Goal: Task Accomplishment & Management: Manage account settings

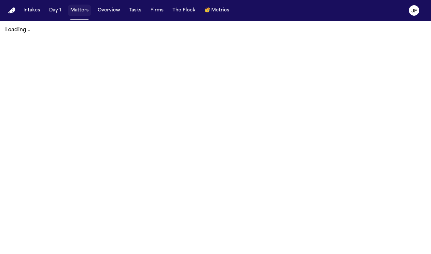
click at [71, 7] on button "Matters" at bounding box center [79, 11] width 23 height 12
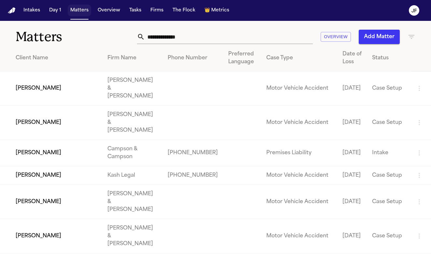
click at [80, 9] on button "Matters" at bounding box center [79, 11] width 23 height 12
click at [82, 11] on button "Matters" at bounding box center [79, 11] width 23 height 12
click at [192, 35] on input "text" at bounding box center [229, 37] width 168 height 14
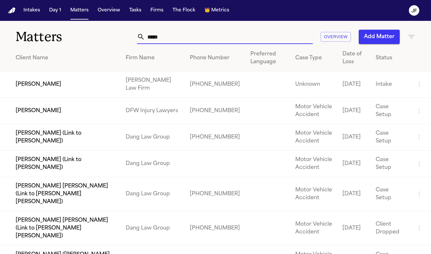
type input "*****"
click at [33, 86] on td "[PERSON_NAME]" at bounding box center [60, 84] width 121 height 26
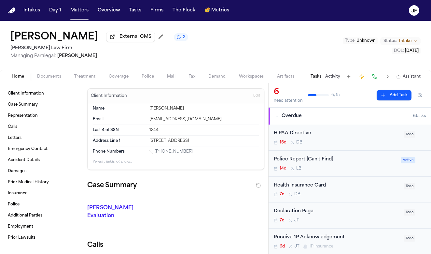
click at [50, 79] on span "Documents" at bounding box center [49, 76] width 24 height 5
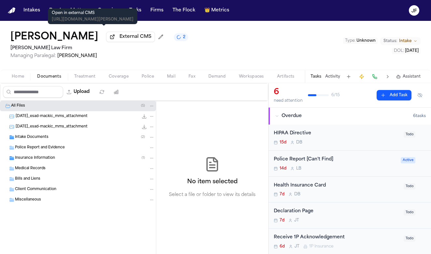
click at [120, 40] on span "External CMS" at bounding box center [136, 37] width 32 height 7
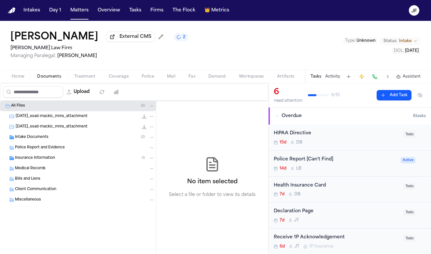
click at [120, 40] on span "External CMS" at bounding box center [136, 37] width 32 height 7
click at [110, 148] on div "Police Report and Evidence" at bounding box center [85, 148] width 140 height 6
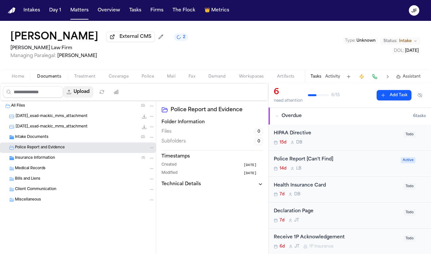
click at [94, 89] on button "Upload" at bounding box center [78, 92] width 30 height 12
select select "**********"
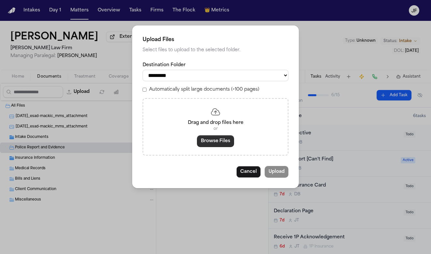
click at [211, 143] on button "Browse Files" at bounding box center [215, 141] width 37 height 12
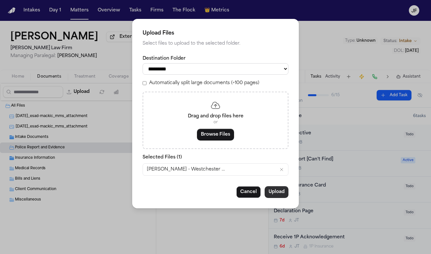
click at [277, 190] on button "Upload" at bounding box center [277, 192] width 24 height 12
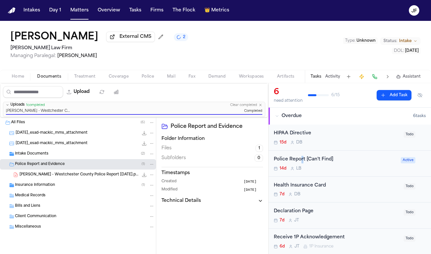
click at [302, 163] on div "Police Report [Can't Find]" at bounding box center [335, 159] width 123 height 7
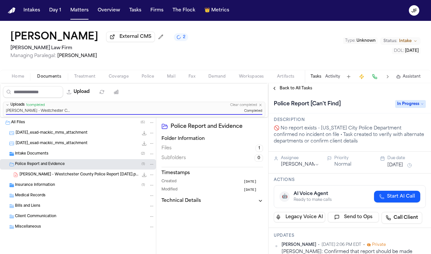
click at [404, 104] on span "In Progress" at bounding box center [411, 104] width 31 height 8
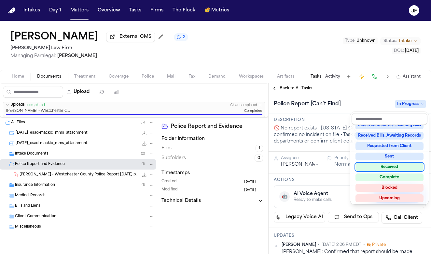
click at [393, 169] on div "Received" at bounding box center [390, 167] width 68 height 8
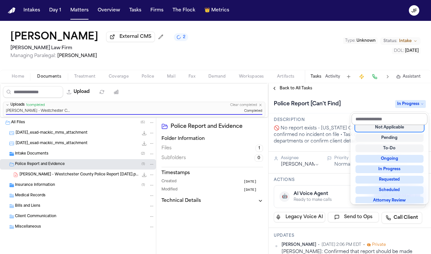
scroll to position [3, 0]
click at [370, 112] on div "Not Applicable Pending To-Do Ongoing In Progress Requested Scheduled Attorney R…" at bounding box center [390, 158] width 79 height 93
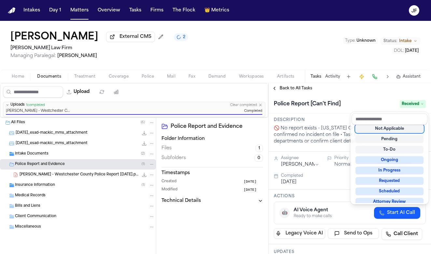
click at [296, 87] on div "**********" at bounding box center [350, 168] width 163 height 171
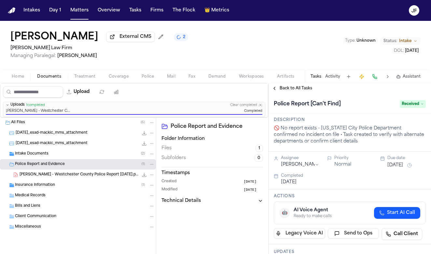
click at [296, 89] on span "Back to All Tasks" at bounding box center [296, 88] width 33 height 5
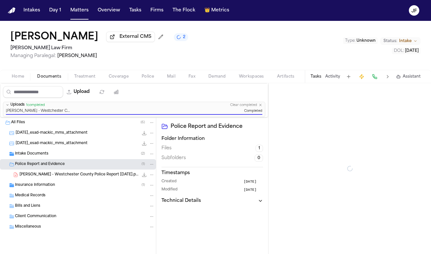
click at [335, 36] on div "Esad Mackic External CMS 2 Martello Law Firm Managing Paralegal: Michelle Landa…" at bounding box center [215, 45] width 431 height 49
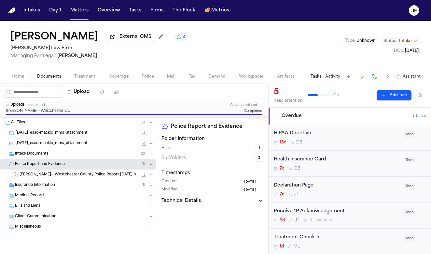
click at [275, 58] on div "Esad Mackic External CMS 4 Martello Law Firm Managing Paralegal: Michelle Landa…" at bounding box center [215, 45] width 431 height 49
click at [120, 39] on span "External CMS" at bounding box center [136, 37] width 32 height 7
click at [75, 10] on button "Matters" at bounding box center [79, 11] width 23 height 12
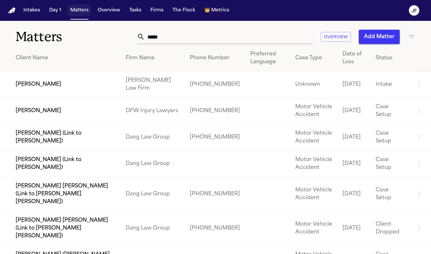
click at [73, 11] on button "Matters" at bounding box center [79, 11] width 23 height 12
drag, startPoint x: 171, startPoint y: 39, endPoint x: 103, endPoint y: 36, distance: 68.2
click at [104, 36] on div "Matters ***** Overview Add Matter" at bounding box center [215, 33] width 431 height 24
paste input "*******"
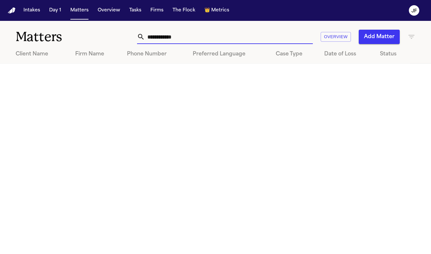
drag, startPoint x: 204, startPoint y: 36, endPoint x: 136, endPoint y: 30, distance: 68.7
click at [136, 30] on div "**********" at bounding box center [270, 37] width 292 height 14
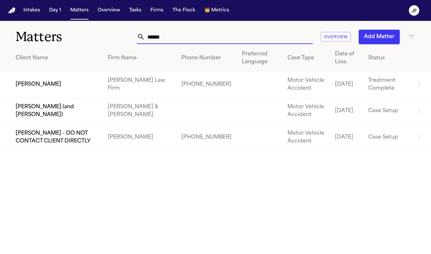
type input "******"
drag, startPoint x: 123, startPoint y: 37, endPoint x: 44, endPoint y: 84, distance: 92.0
click at [44, 84] on td "[PERSON_NAME]" at bounding box center [51, 84] width 103 height 26
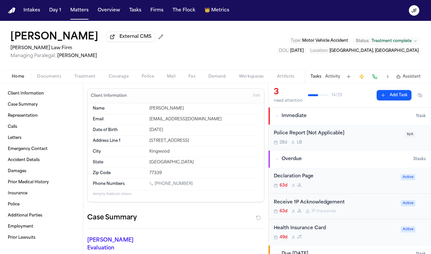
click at [43, 79] on span "Documents" at bounding box center [49, 76] width 24 height 5
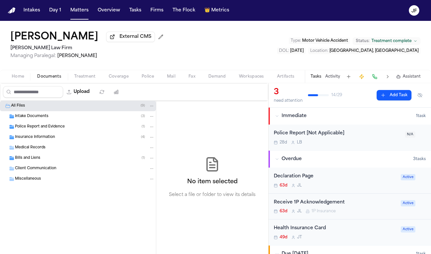
click at [30, 136] on div "Insurance Information ( 4 )" at bounding box center [85, 137] width 140 height 6
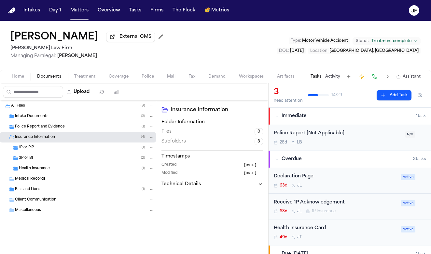
click at [34, 131] on div "Police Report and Evidence ( 1 )" at bounding box center [78, 127] width 156 height 10
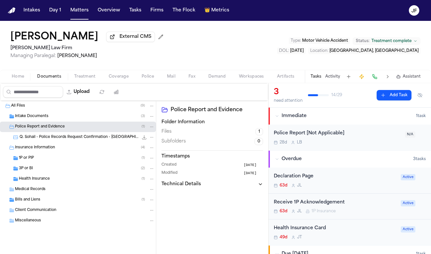
click at [42, 140] on div "Q. Sohail - Police Records Request Confirmation - Montgomery PD - 7.30.25 134.5…" at bounding box center [87, 137] width 135 height 7
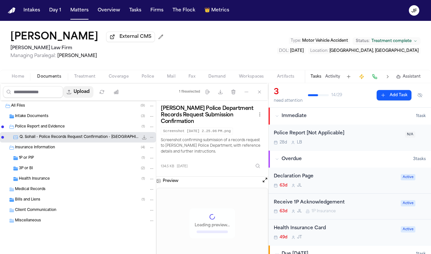
click at [94, 93] on button "Upload" at bounding box center [78, 92] width 30 height 12
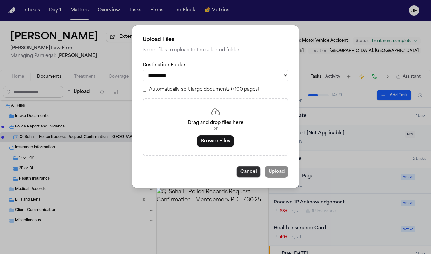
click at [246, 172] on button "Cancel" at bounding box center [249, 172] width 24 height 12
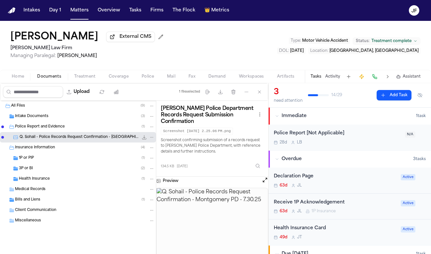
click at [224, 212] on img at bounding box center [212, 223] width 111 height 70
click at [146, 140] on icon "File: Q. Sohail - Police Records Request Confirmation - Montgomery PD - 7.30.25" at bounding box center [144, 137] width 5 height 5
click at [334, 133] on div "Police Report [Not Applicable]" at bounding box center [337, 133] width 127 height 7
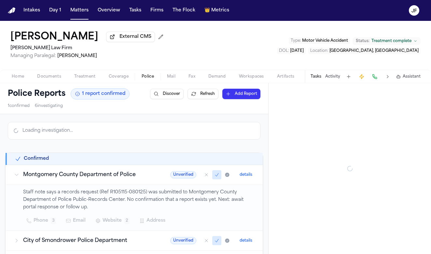
click at [147, 78] on span "Police" at bounding box center [148, 76] width 12 height 5
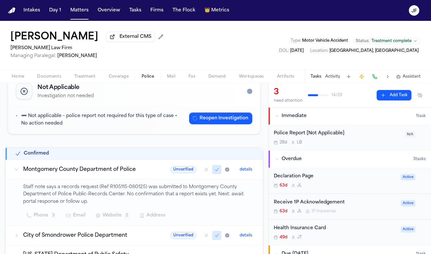
scroll to position [54, 0]
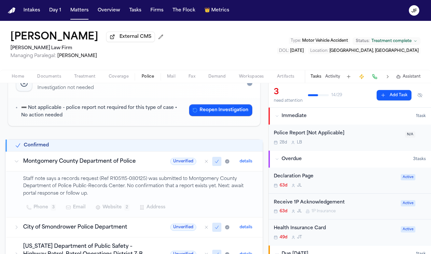
click at [47, 77] on span "Documents" at bounding box center [49, 76] width 24 height 5
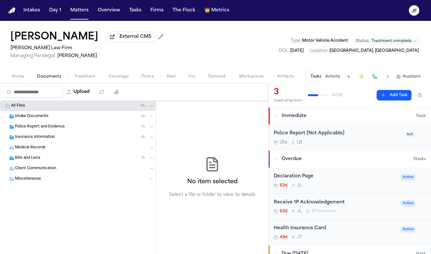
click at [62, 130] on span "Police Report and Evidence" at bounding box center [40, 127] width 50 height 6
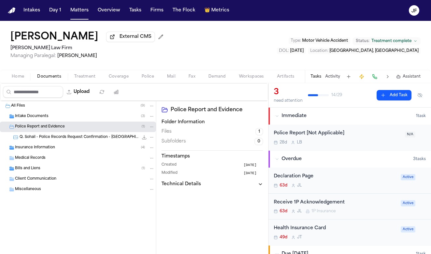
click at [330, 135] on div "Police Report [Not Applicable]" at bounding box center [337, 133] width 127 height 7
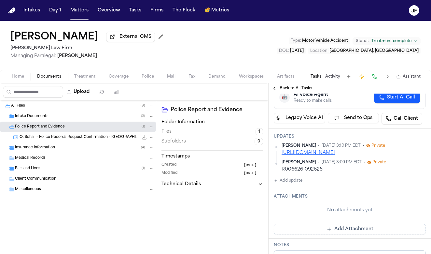
scroll to position [67, 0]
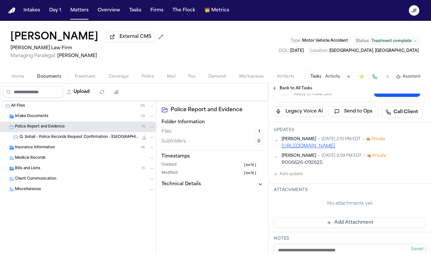
click at [113, 136] on span "Q. Sohail - Police Records Request Confirmation - Montgomery PD - 7.30.25" at bounding box center [79, 138] width 119 height 6
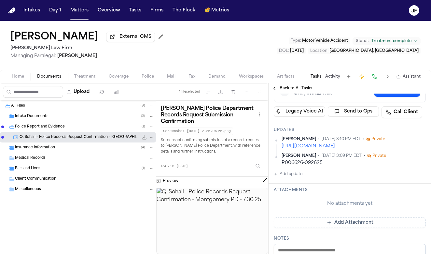
click at [334, 79] on button "Activity" at bounding box center [333, 76] width 15 height 5
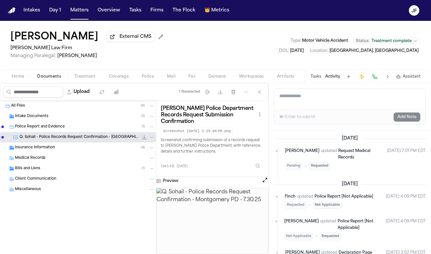
scroll to position [0, 0]
click at [94, 94] on button "Upload" at bounding box center [78, 92] width 30 height 12
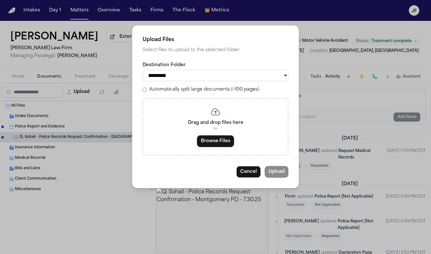
click at [221, 134] on div "Drag and drop files here or Browse Files" at bounding box center [216, 126] width 146 height 57
click at [221, 138] on button "Browse Files" at bounding box center [215, 141] width 37 height 12
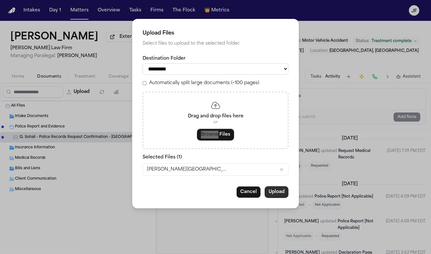
click at [276, 187] on button "Upload" at bounding box center [277, 192] width 24 height 12
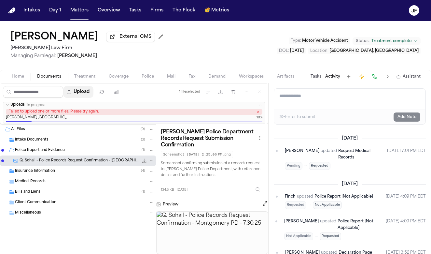
click at [94, 92] on button "Upload" at bounding box center [78, 92] width 30 height 12
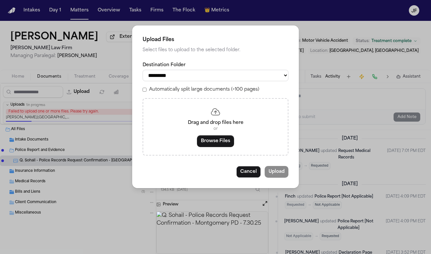
select select "**********"
click at [212, 135] on button "Browse Files" at bounding box center [215, 141] width 37 height 12
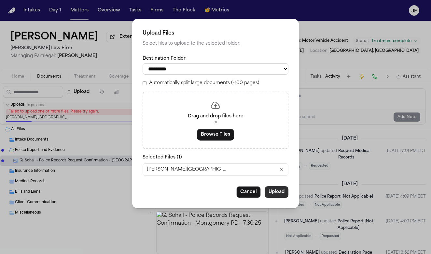
click at [283, 192] on button "Upload" at bounding box center [277, 192] width 24 height 12
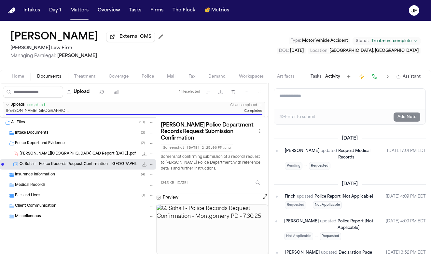
click at [115, 38] on button "External CMS" at bounding box center [130, 37] width 49 height 10
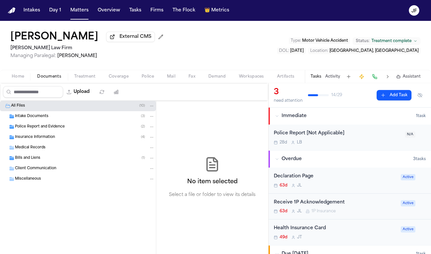
click at [241, 42] on div "[PERSON_NAME] External CMS [PERSON_NAME] Law Firm Managing Paralegal: [PERSON_N…" at bounding box center [215, 45] width 431 height 49
